Goal: Navigation & Orientation: Find specific page/section

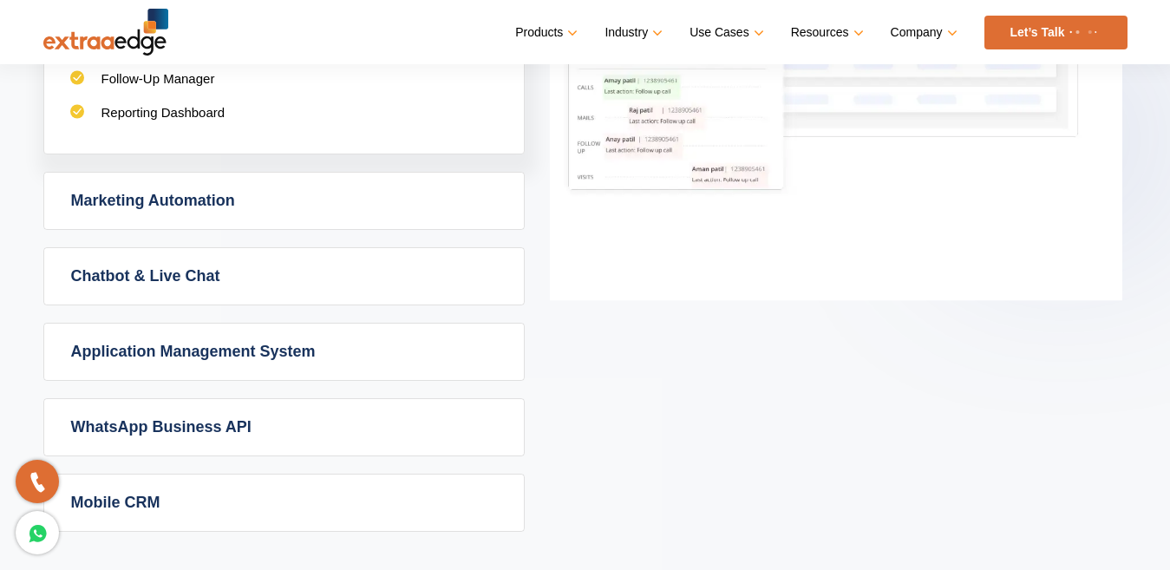
scroll to position [1179, 0]
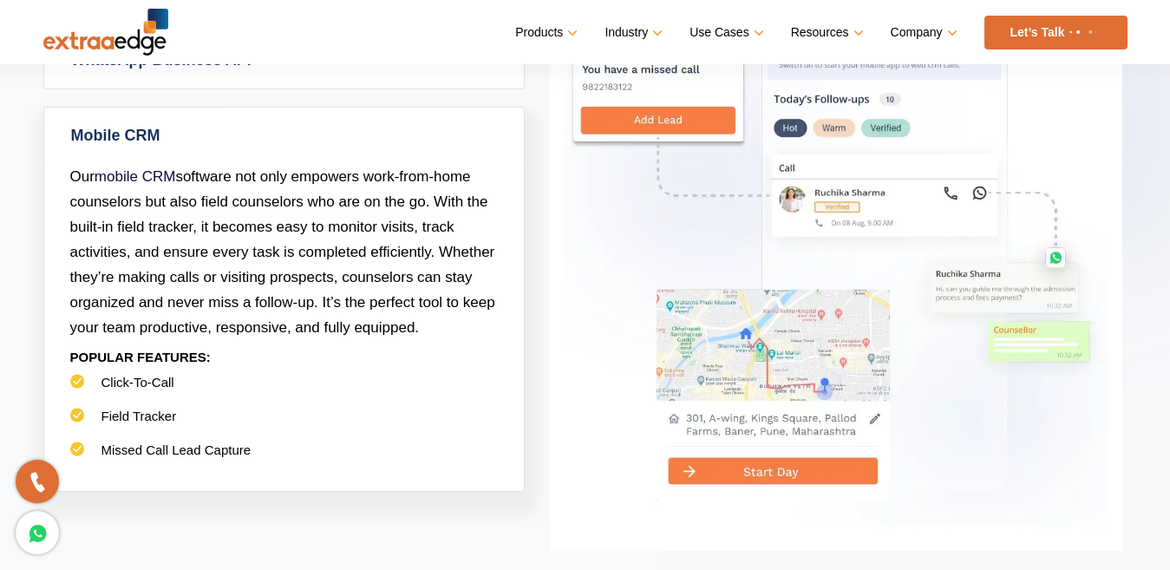
click at [571, 352] on div "Admission CRM Admission CRM software takes the guesswork out of your admissions…" at bounding box center [585, 110] width 1084 height 762
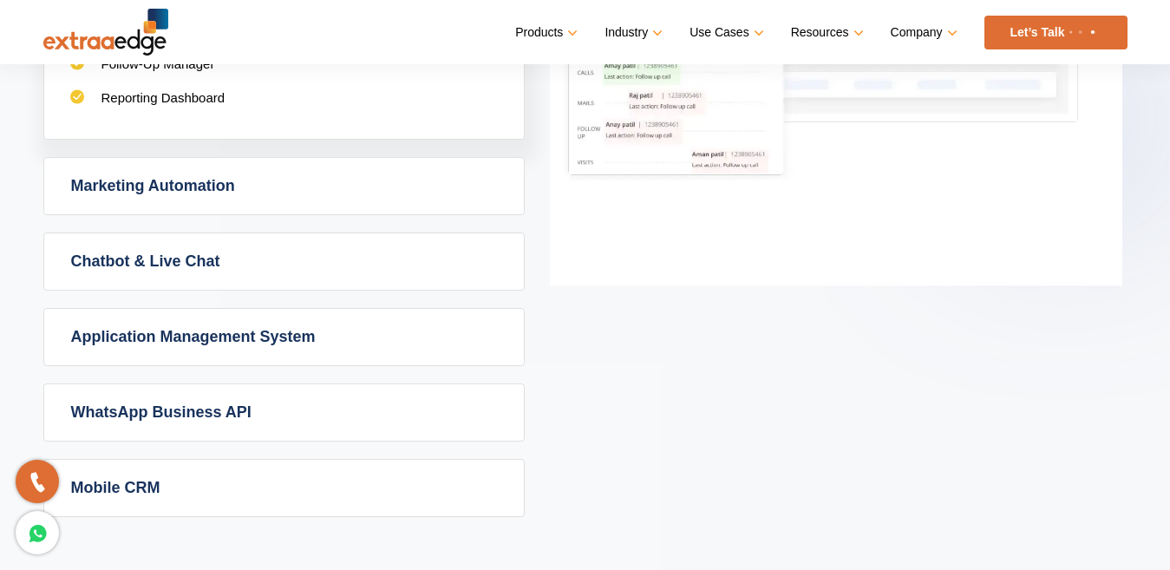
click at [170, 492] on link "Mobile CRM" at bounding box center [283, 488] width 479 height 56
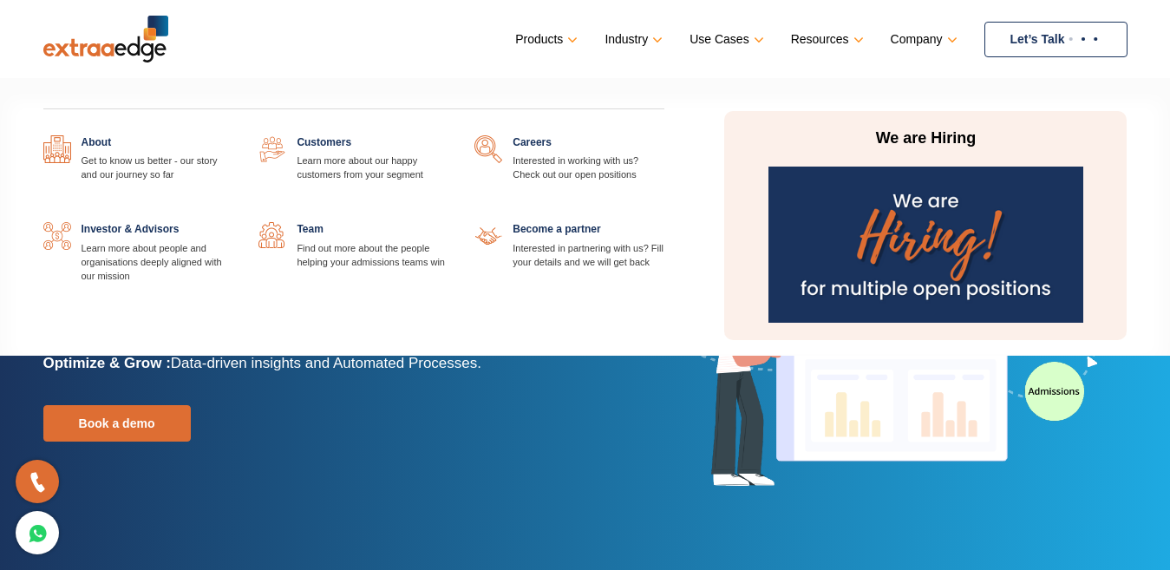
click at [926, 40] on link "Company" at bounding box center [921, 39] width 63 height 25
